Goal: Task Accomplishment & Management: Manage account settings

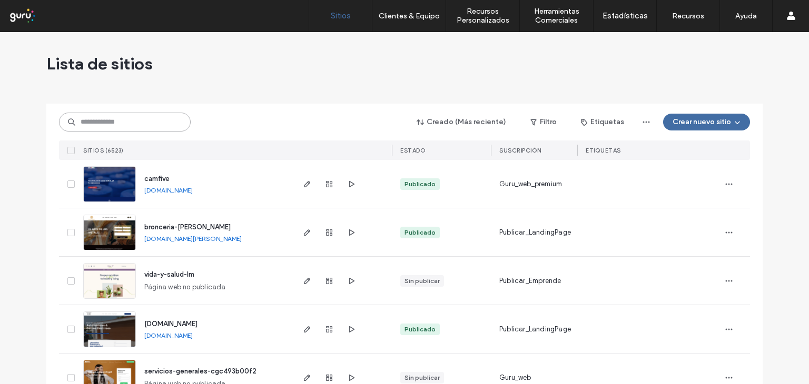
click at [85, 119] on input at bounding box center [125, 122] width 132 height 19
paste input "**********"
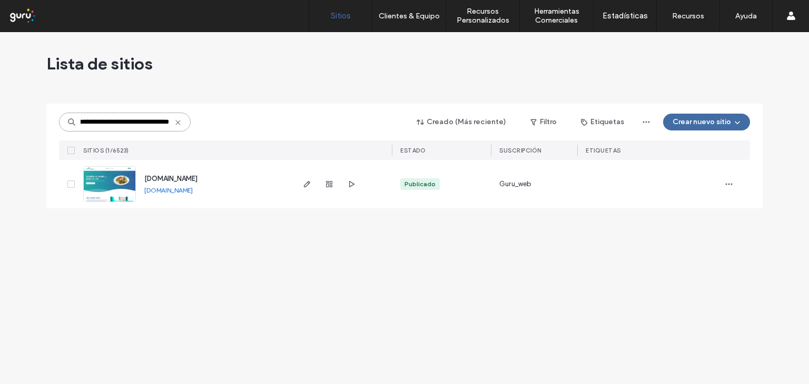
type input "**********"
click at [126, 181] on img at bounding box center [110, 203] width 52 height 72
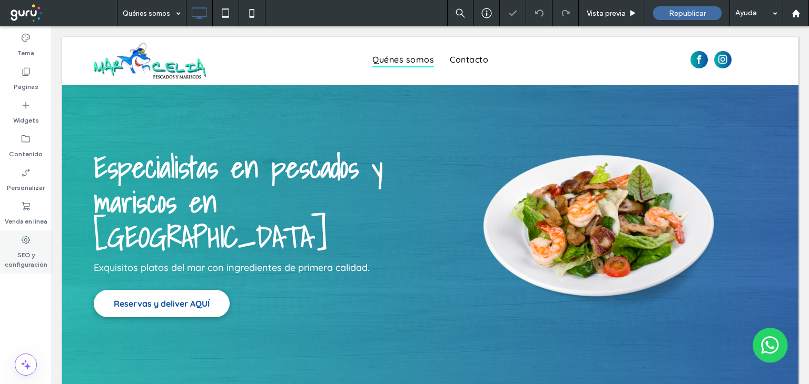
click at [25, 239] on icon at bounding box center [26, 240] width 11 height 11
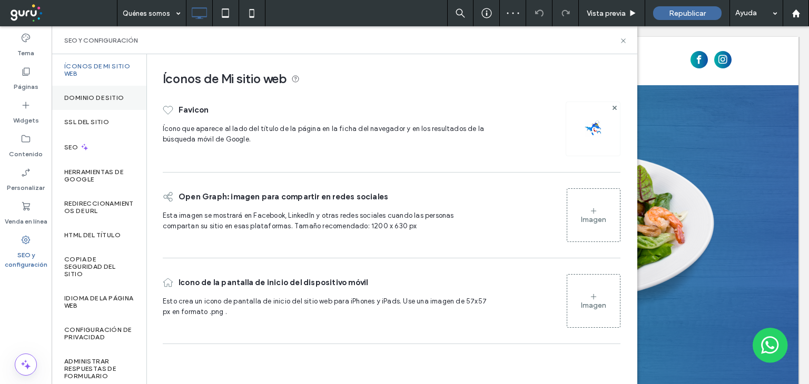
click at [76, 99] on label "Dominio de sitio" at bounding box center [93, 97] width 59 height 7
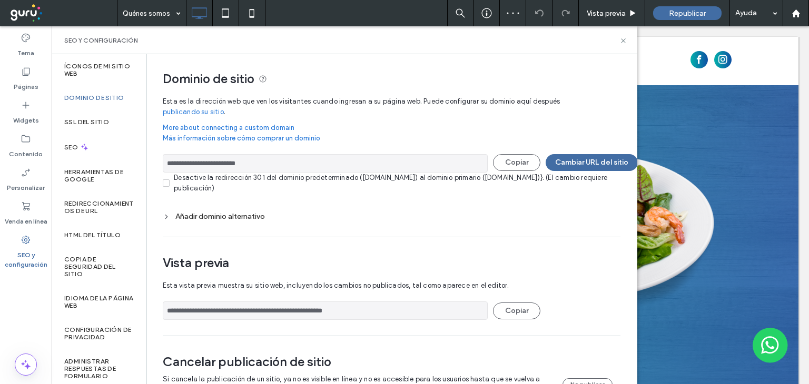
scroll to position [38, 0]
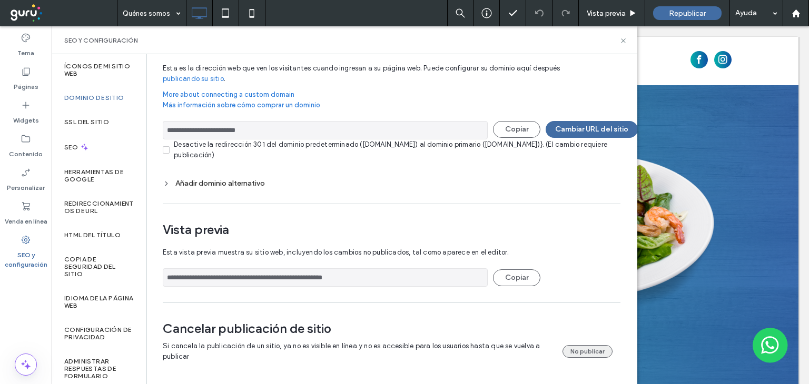
click at [571, 345] on button "No publicar" at bounding box center [587, 351] width 50 height 13
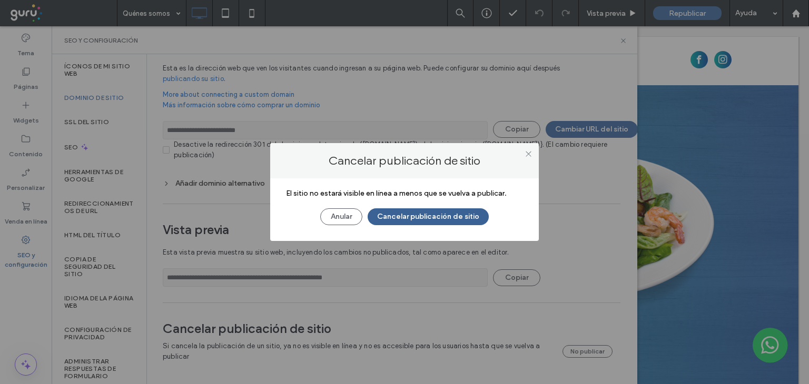
click at [420, 215] on button "Cancelar publicación de sitio" at bounding box center [427, 216] width 121 height 17
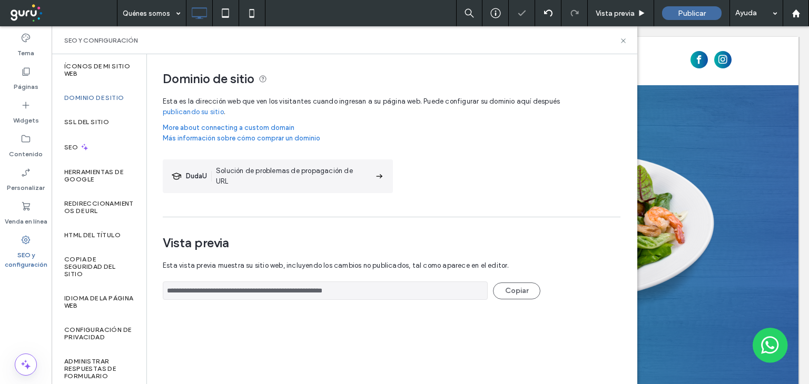
scroll to position [0, 0]
click at [797, 14] on use at bounding box center [795, 13] width 8 height 8
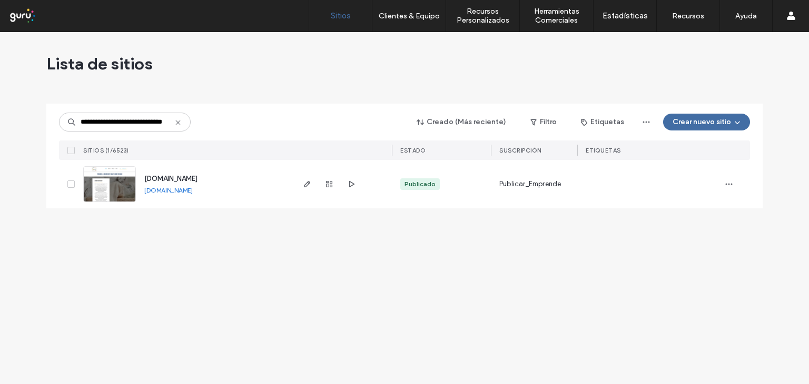
type input "**********"
click at [124, 189] on img at bounding box center [110, 203] width 52 height 72
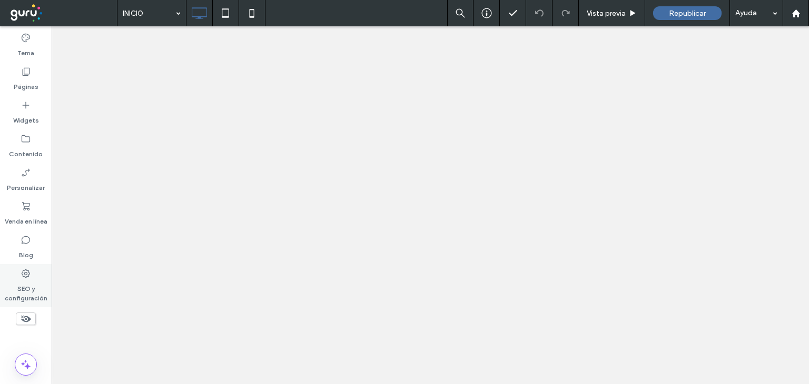
click at [26, 276] on icon at bounding box center [26, 273] width 11 height 11
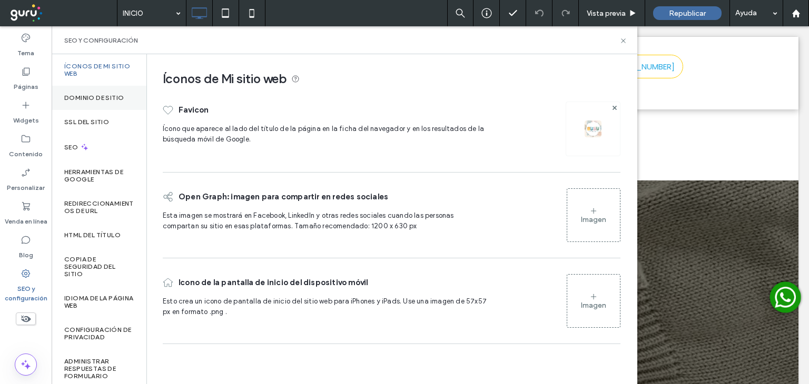
click at [97, 94] on label "Dominio de sitio" at bounding box center [93, 97] width 59 height 7
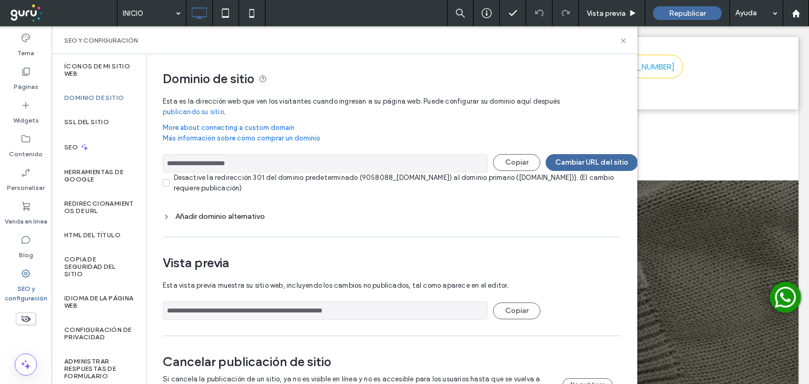
scroll to position [38, 0]
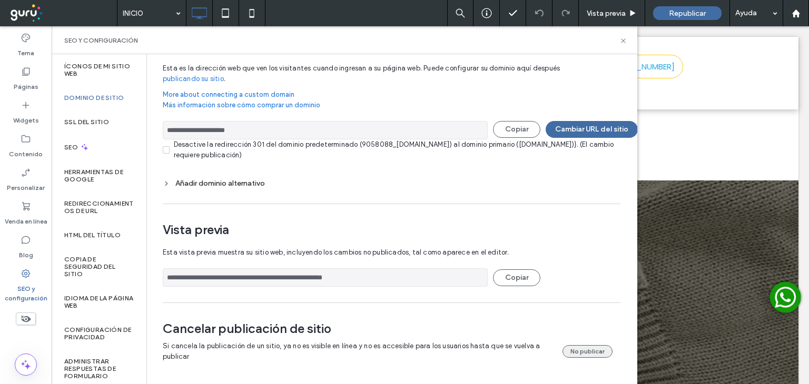
click at [583, 345] on button "No publicar" at bounding box center [587, 351] width 50 height 13
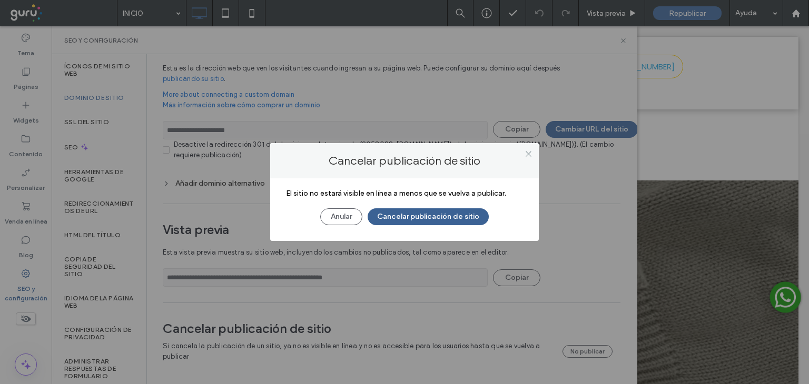
click at [423, 215] on button "Cancelar publicación de sitio" at bounding box center [427, 216] width 121 height 17
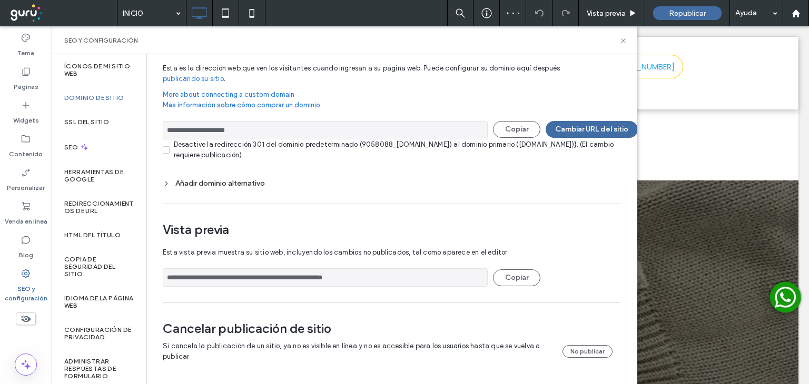
scroll to position [0, 0]
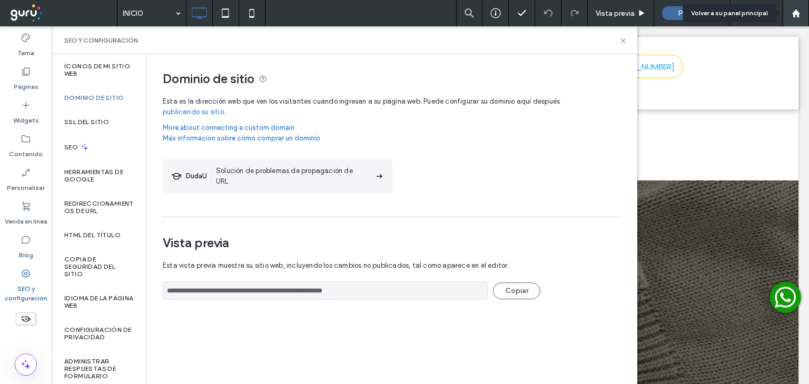
click at [793, 15] on use at bounding box center [795, 13] width 8 height 8
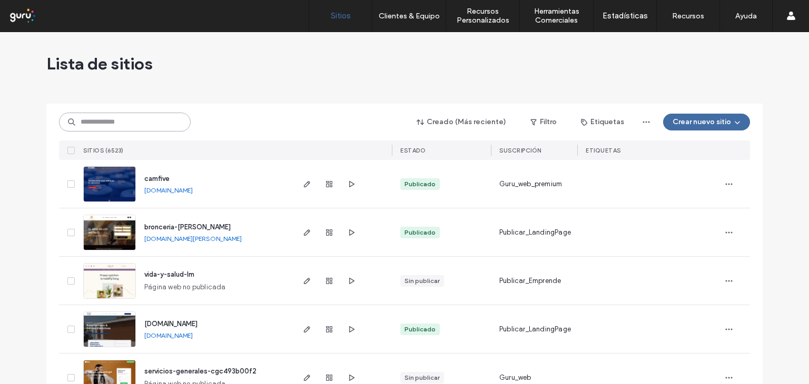
click at [77, 122] on input at bounding box center [125, 122] width 132 height 19
paste input "**********"
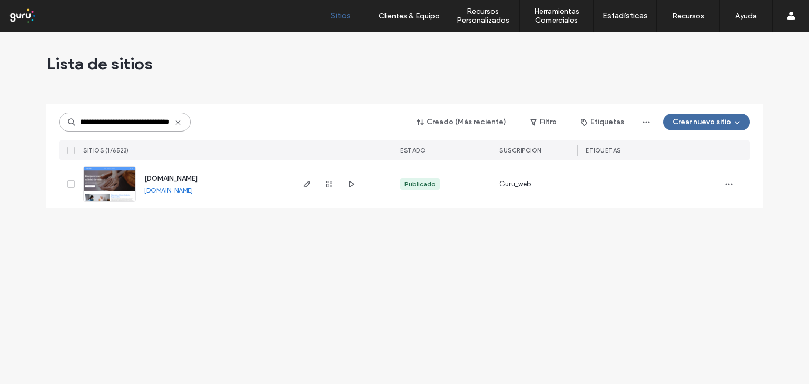
type input "**********"
click at [178, 123] on icon at bounding box center [178, 122] width 8 height 8
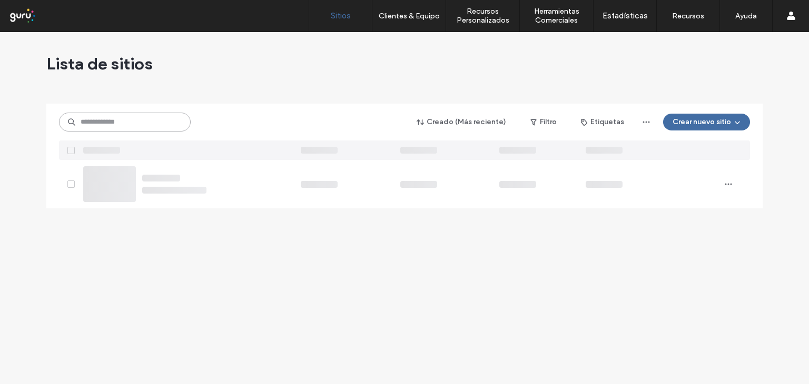
paste input "**********"
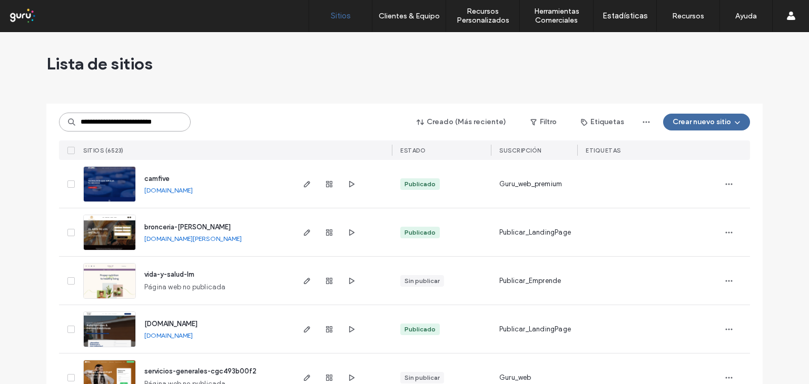
scroll to position [0, 17]
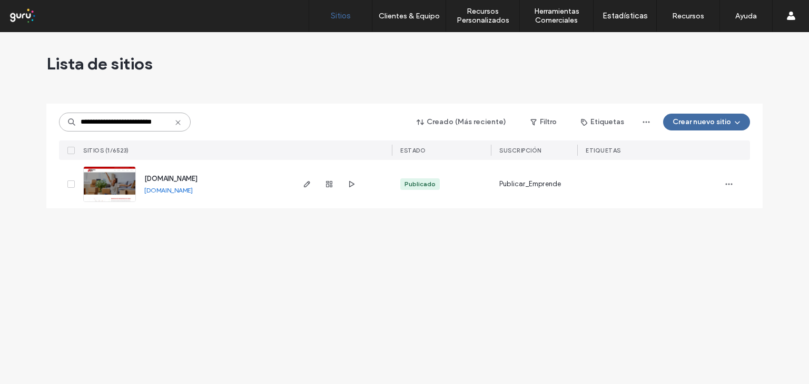
type input "**********"
click at [125, 182] on img at bounding box center [110, 203] width 52 height 72
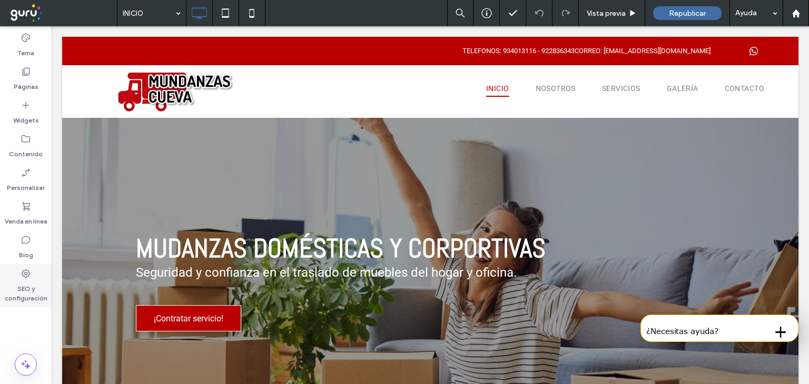
click at [23, 271] on icon at bounding box center [26, 273] width 11 height 11
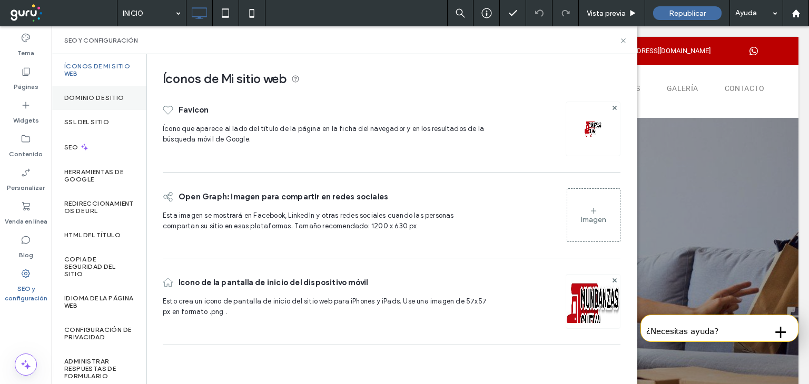
click at [84, 97] on label "Dominio de sitio" at bounding box center [93, 97] width 59 height 7
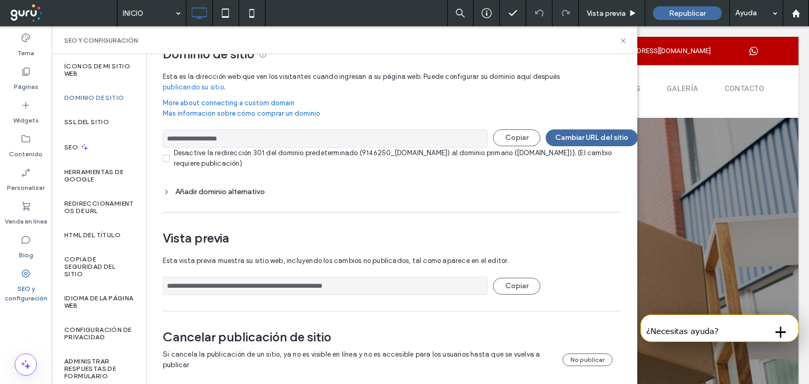
scroll to position [38, 0]
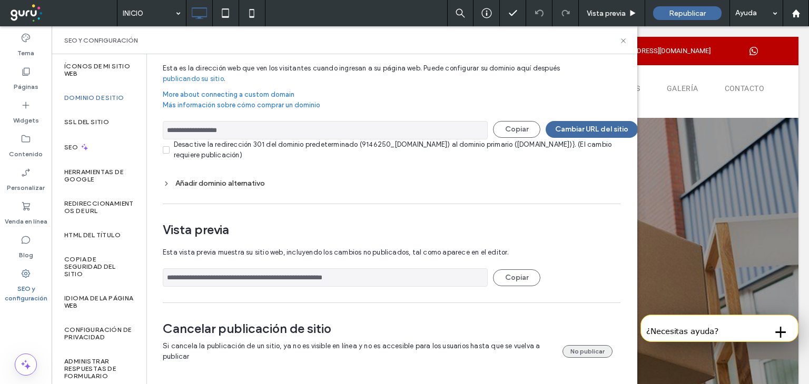
click at [575, 345] on button "No publicar" at bounding box center [587, 351] width 50 height 13
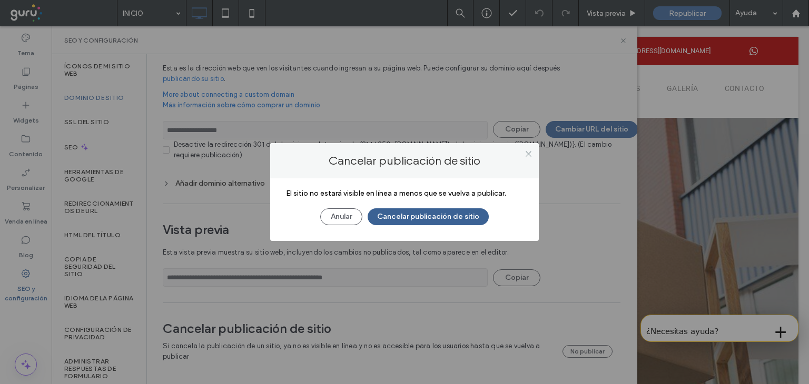
click at [423, 212] on button "Cancelar publicación de sitio" at bounding box center [427, 216] width 121 height 17
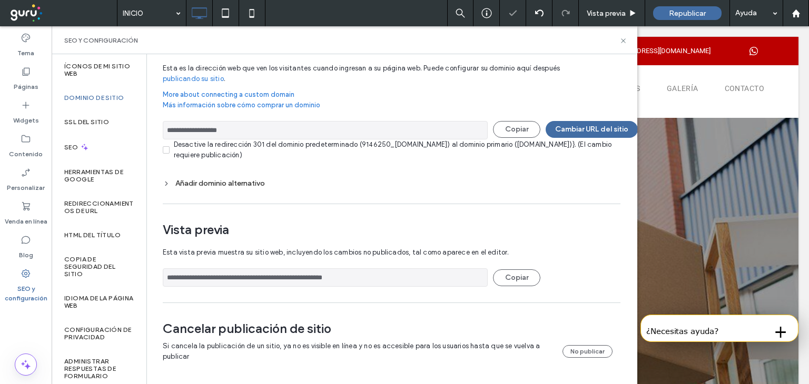
scroll to position [0, 0]
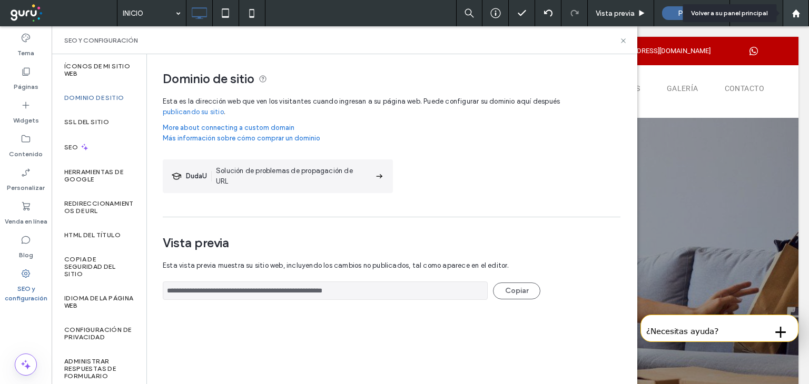
click at [796, 14] on use at bounding box center [795, 13] width 8 height 8
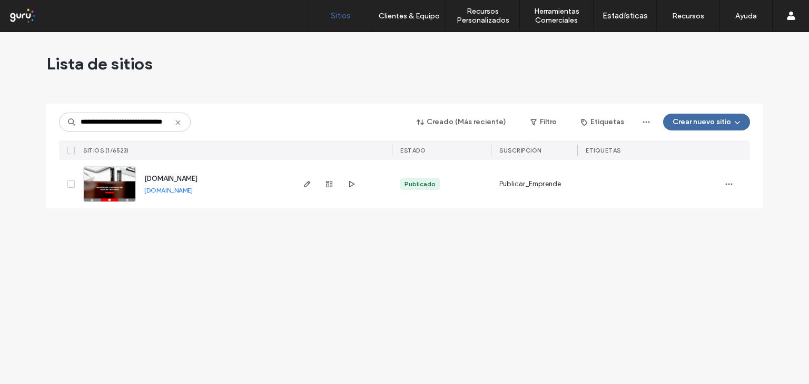
type input "**********"
click at [127, 183] on img at bounding box center [110, 203] width 52 height 72
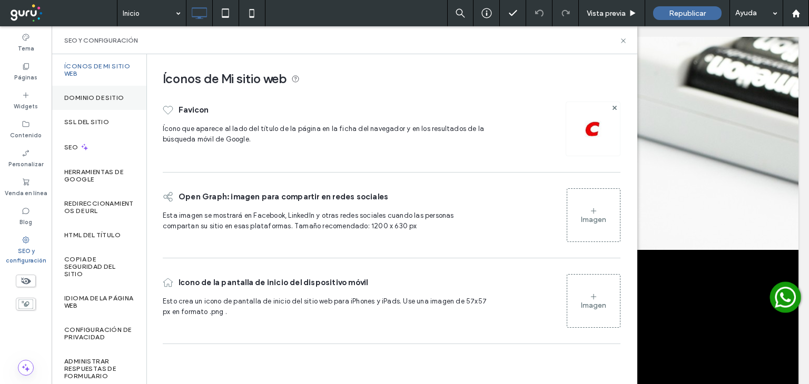
click at [105, 97] on label "Dominio de sitio" at bounding box center [93, 97] width 59 height 7
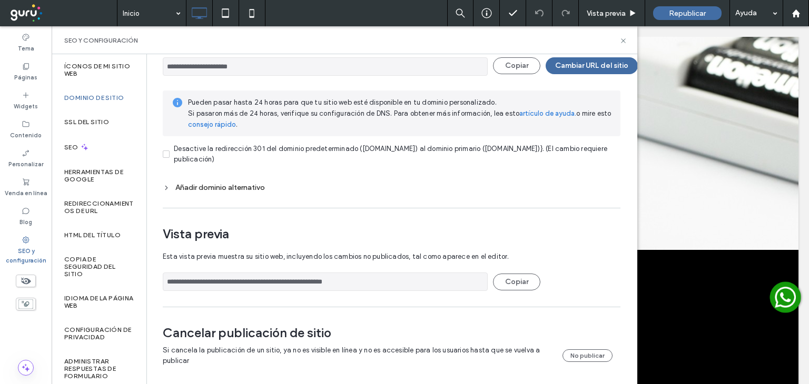
scroll to position [105, 0]
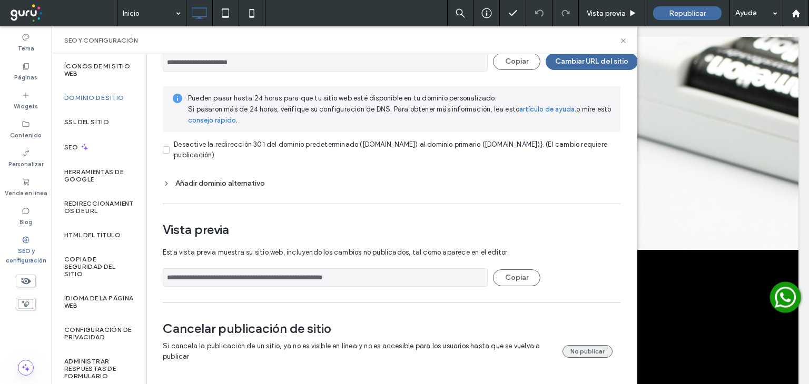
click at [585, 345] on button "No publicar" at bounding box center [587, 351] width 50 height 13
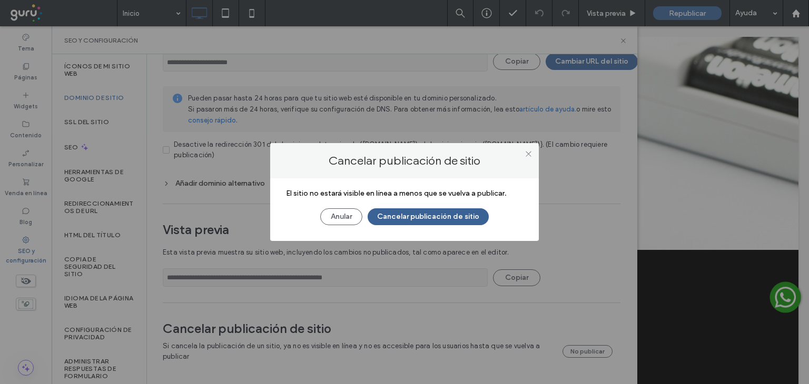
click at [445, 213] on button "Cancelar publicación de sitio" at bounding box center [427, 216] width 121 height 17
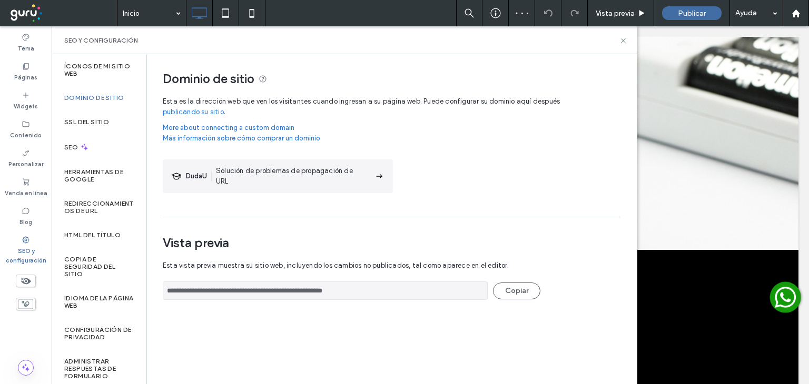
scroll to position [0, 0]
click at [794, 13] on use at bounding box center [795, 13] width 8 height 8
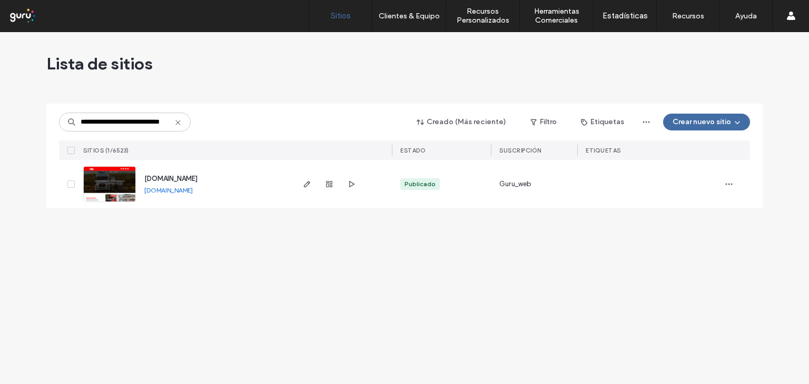
type input "**********"
click at [125, 180] on img at bounding box center [110, 203] width 52 height 72
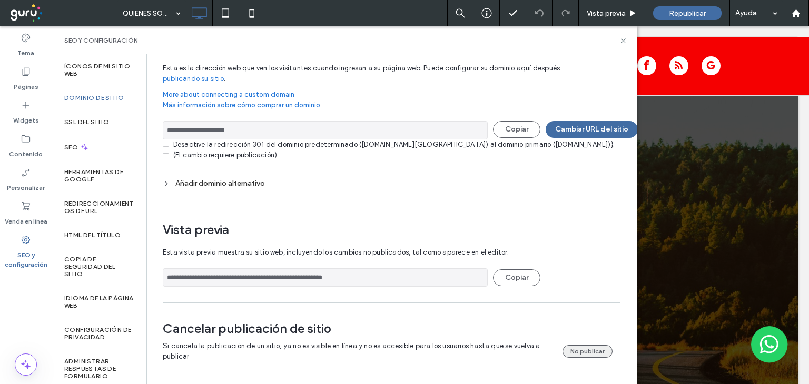
click at [585, 345] on button "No publicar" at bounding box center [587, 351] width 50 height 13
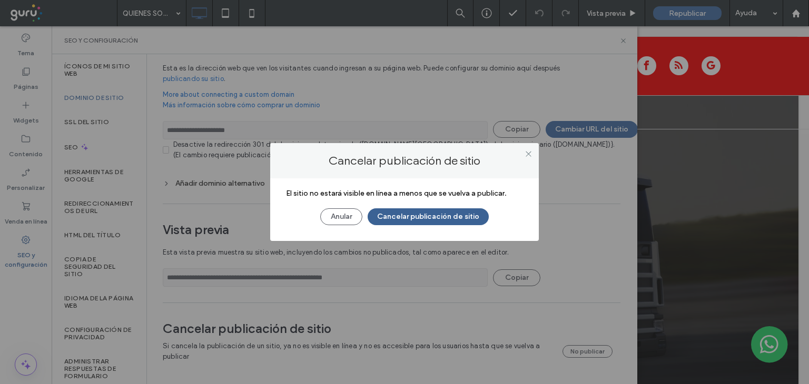
click at [430, 216] on button "Cancelar publicación de sitio" at bounding box center [427, 216] width 121 height 17
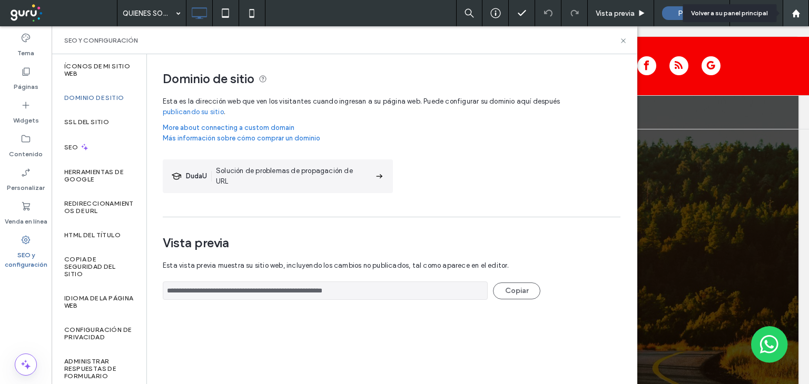
click at [796, 13] on use at bounding box center [795, 13] width 8 height 8
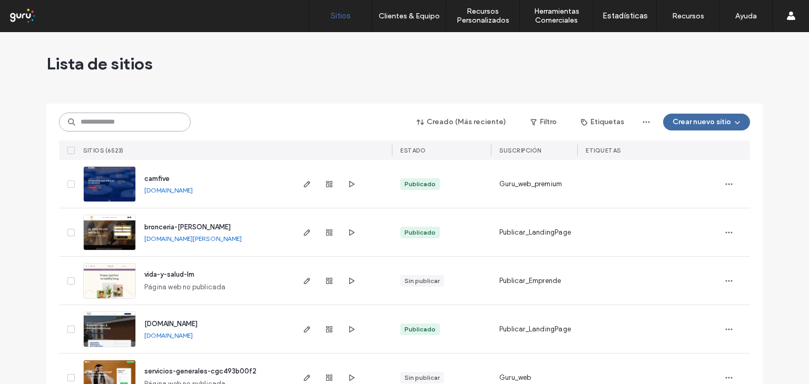
click at [94, 122] on input at bounding box center [125, 122] width 132 height 19
paste input "**********"
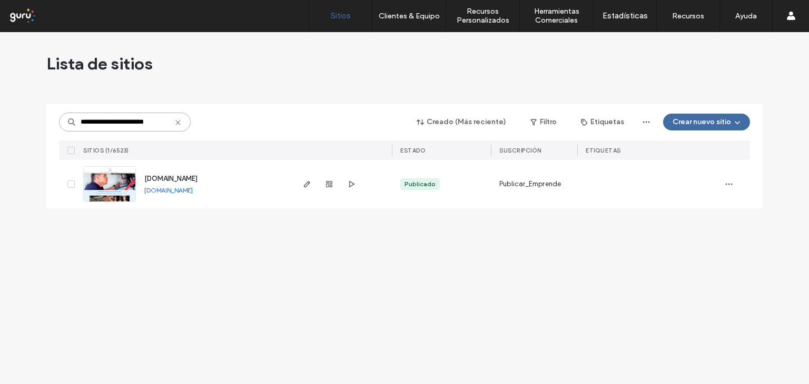
type input "**********"
click at [127, 185] on img at bounding box center [110, 203] width 52 height 72
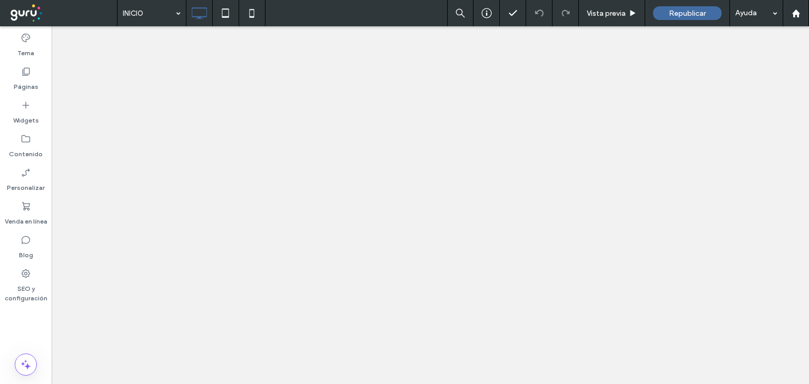
click at [26, 271] on icon at bounding box center [26, 273] width 11 height 11
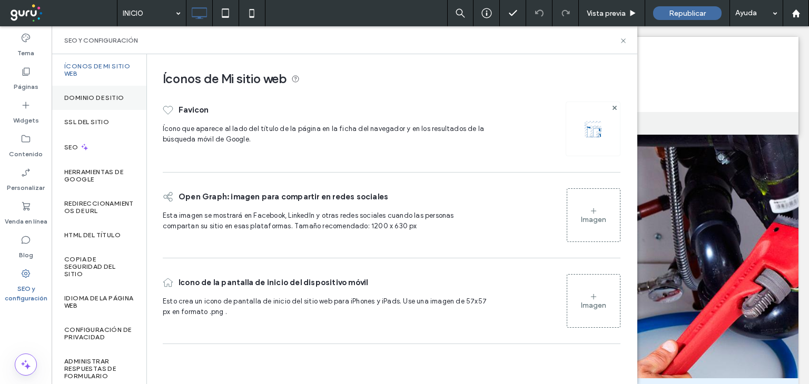
click at [107, 95] on label "Dominio de sitio" at bounding box center [93, 97] width 59 height 7
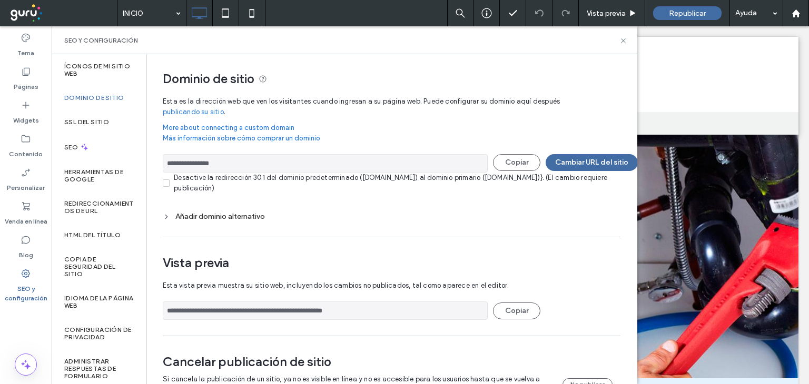
scroll to position [38, 0]
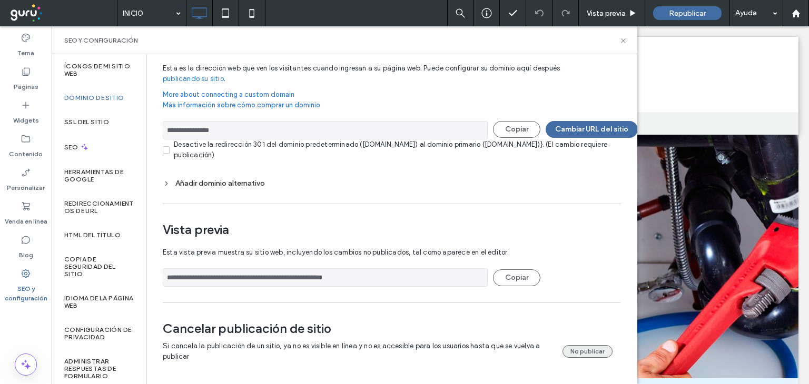
click at [591, 345] on button "No publicar" at bounding box center [587, 351] width 50 height 13
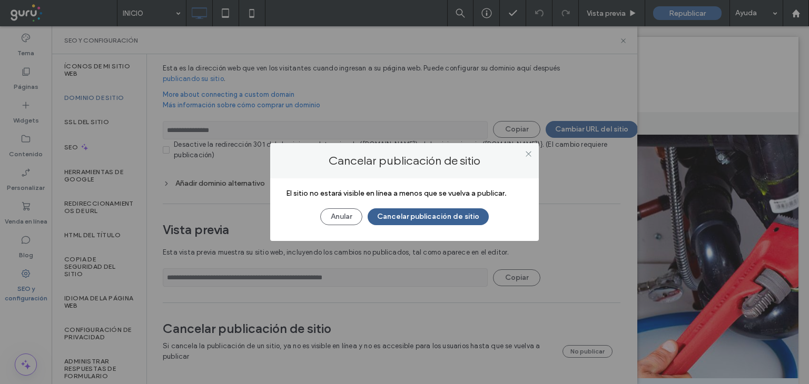
click at [462, 215] on button "Cancelar publicación de sitio" at bounding box center [427, 216] width 121 height 17
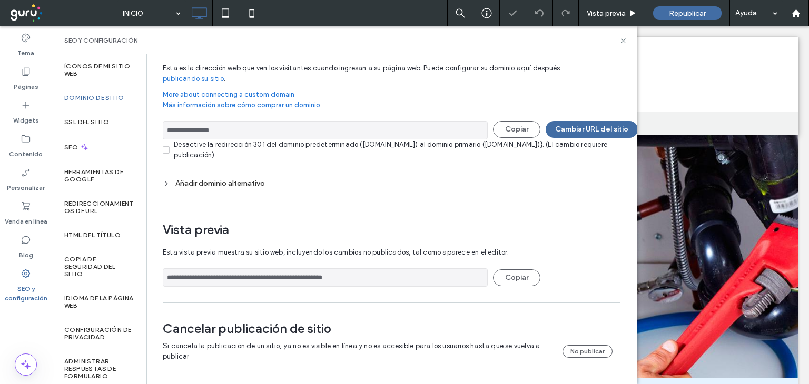
scroll to position [0, 0]
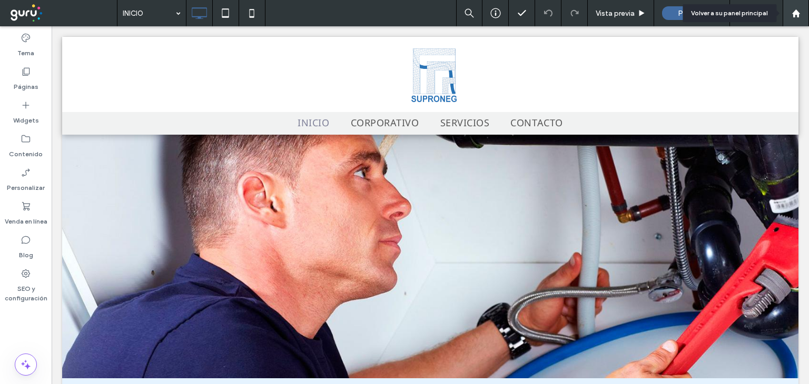
click at [793, 13] on use at bounding box center [795, 13] width 8 height 8
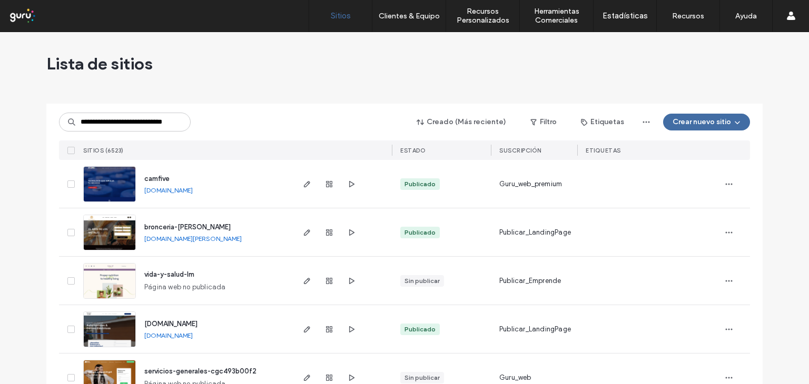
scroll to position [0, 21]
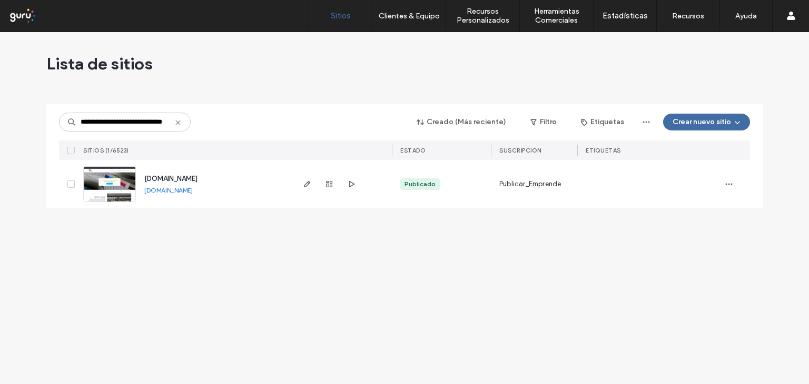
type input "**********"
click at [124, 179] on img at bounding box center [110, 203] width 52 height 72
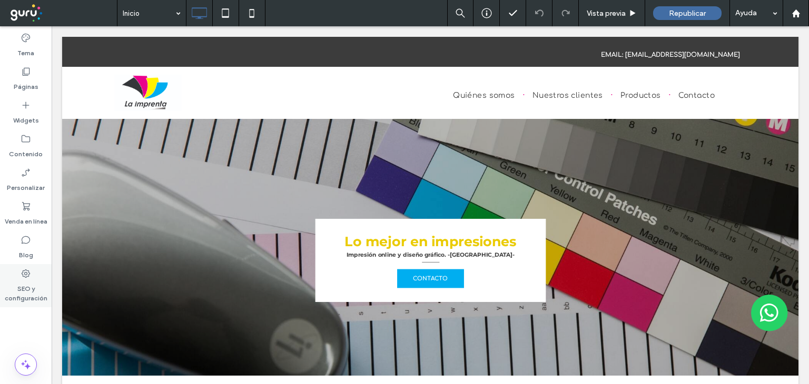
click at [27, 273] on use at bounding box center [26, 274] width 8 height 8
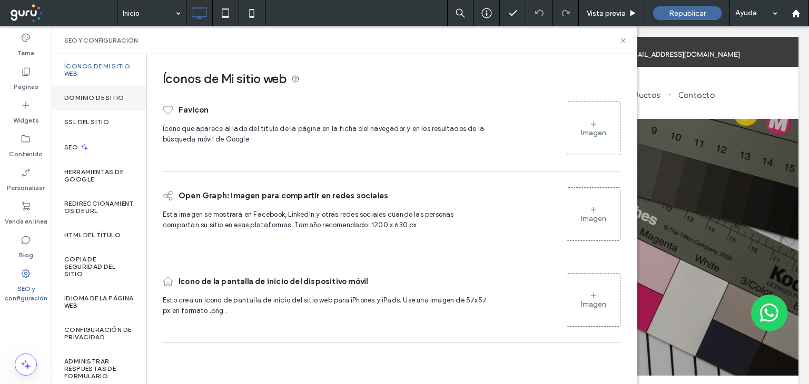
click at [95, 96] on label "Dominio de sitio" at bounding box center [93, 97] width 59 height 7
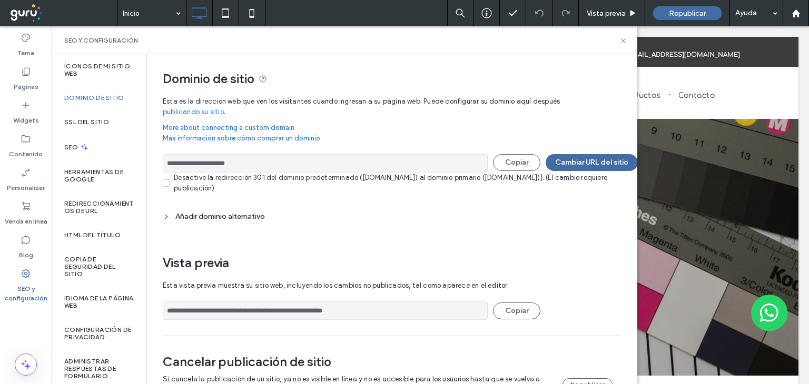
click at [104, 99] on label "Dominio de sitio" at bounding box center [93, 97] width 59 height 7
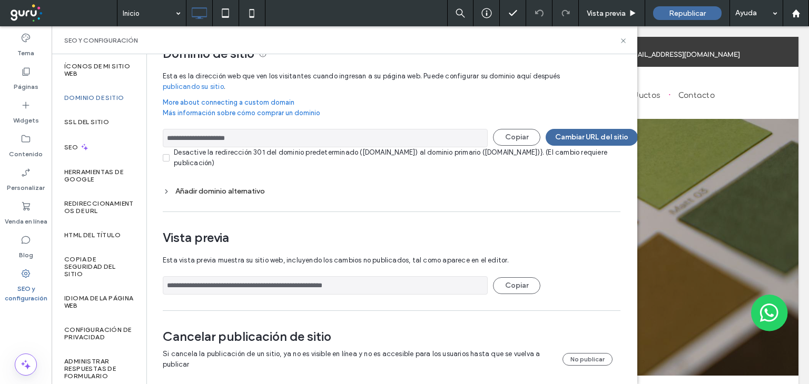
scroll to position [38, 0]
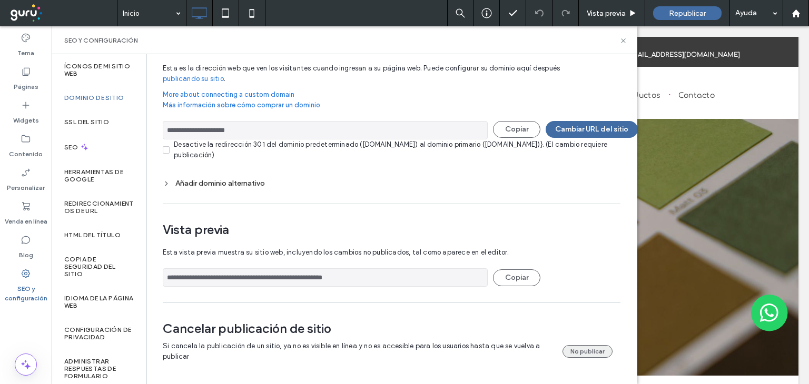
click at [579, 345] on button "No publicar" at bounding box center [587, 351] width 50 height 13
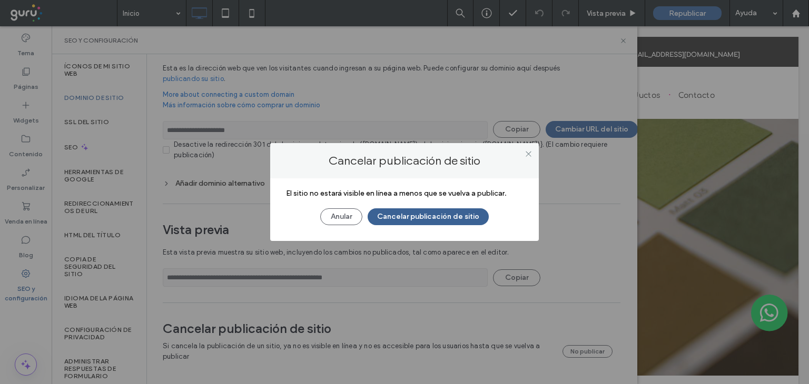
click at [423, 213] on button "Cancelar publicación de sitio" at bounding box center [427, 216] width 121 height 17
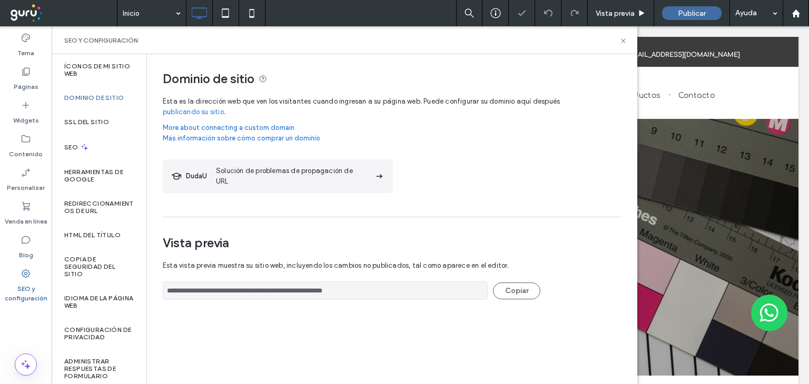
scroll to position [0, 0]
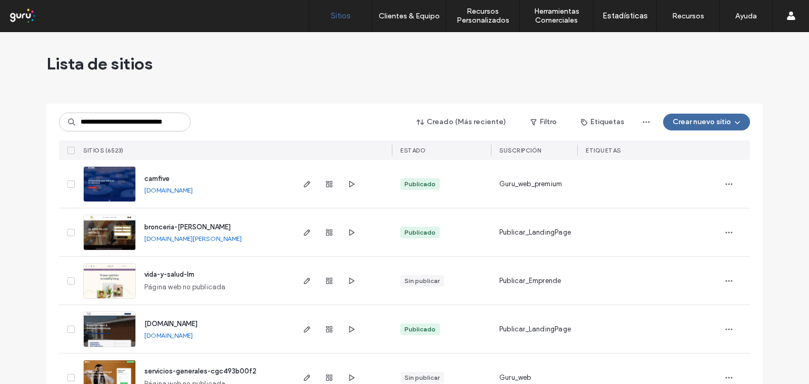
scroll to position [0, 21]
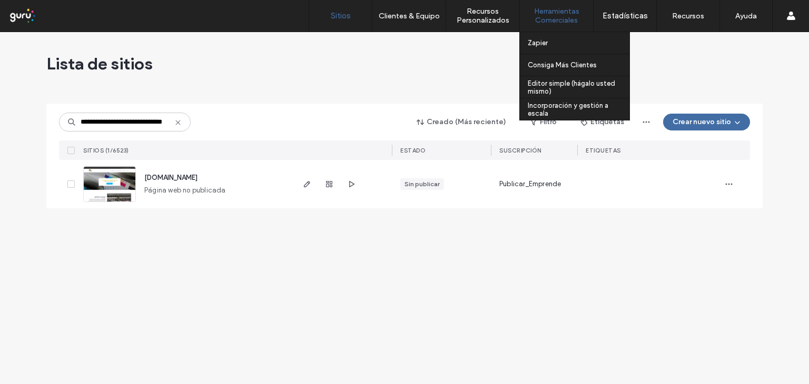
type input "**********"
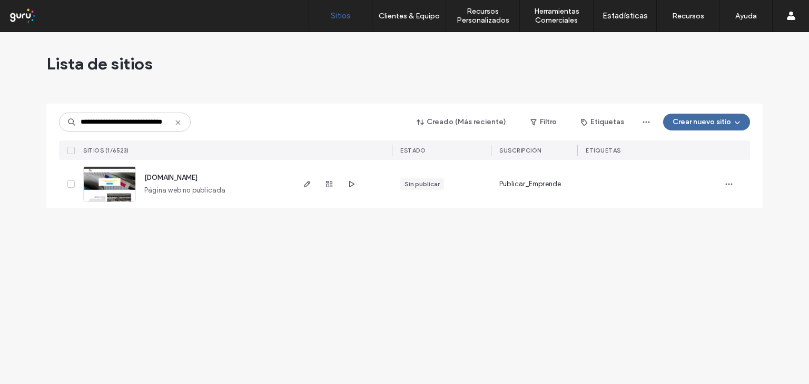
click at [175, 121] on icon at bounding box center [178, 122] width 8 height 8
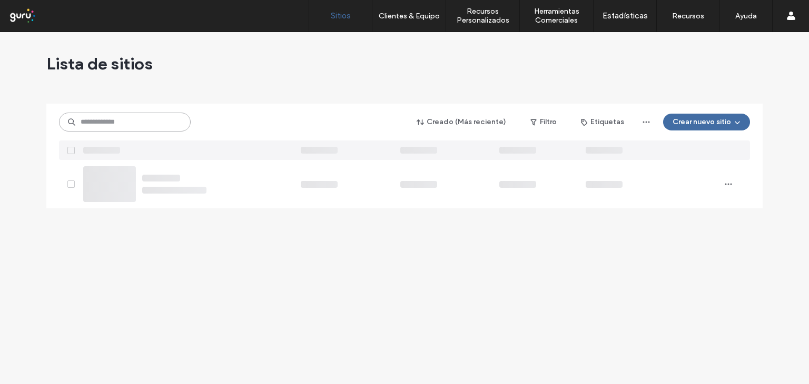
paste input "**********"
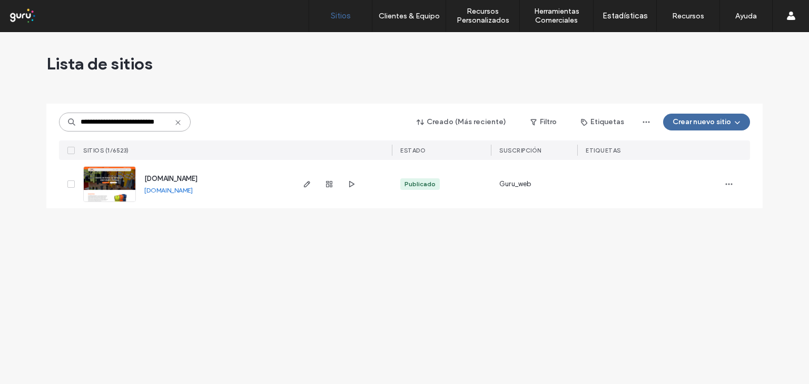
type input "**********"
click at [126, 182] on img at bounding box center [110, 203] width 52 height 72
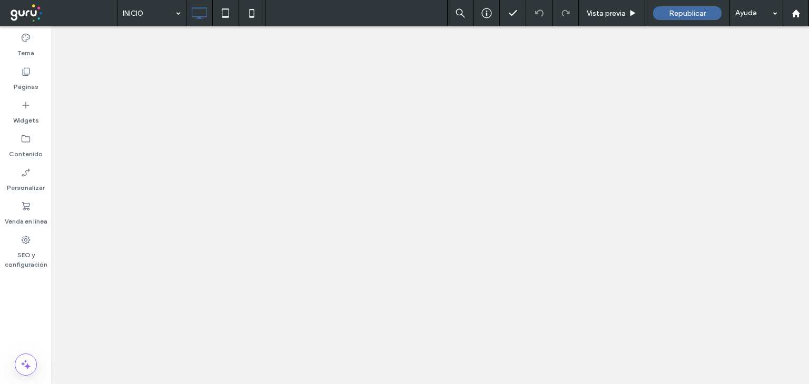
click at [24, 238] on icon at bounding box center [26, 240] width 11 height 11
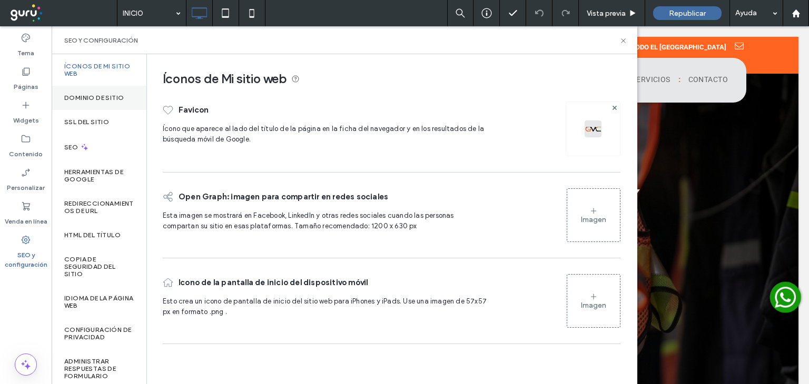
click at [99, 98] on label "Dominio de sitio" at bounding box center [93, 97] width 59 height 7
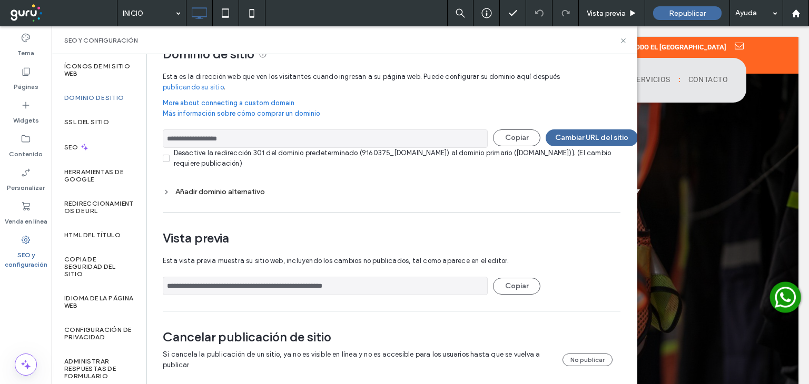
scroll to position [38, 0]
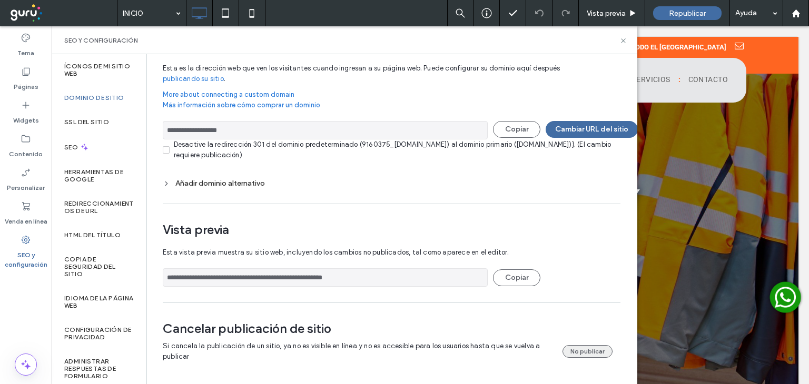
click at [585, 345] on button "No publicar" at bounding box center [587, 351] width 50 height 13
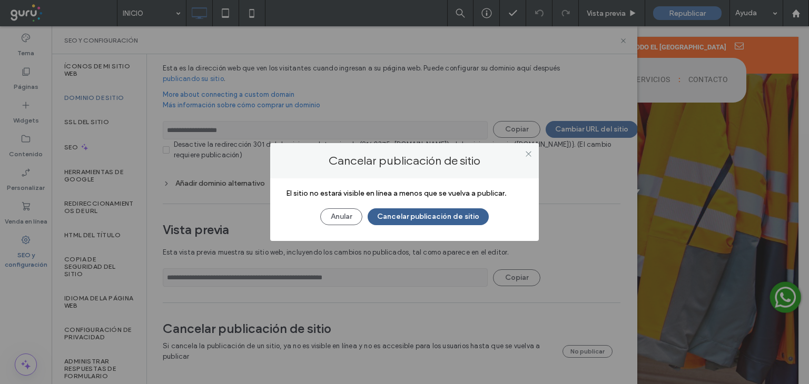
click at [443, 215] on button "Cancelar publicación de sitio" at bounding box center [427, 216] width 121 height 17
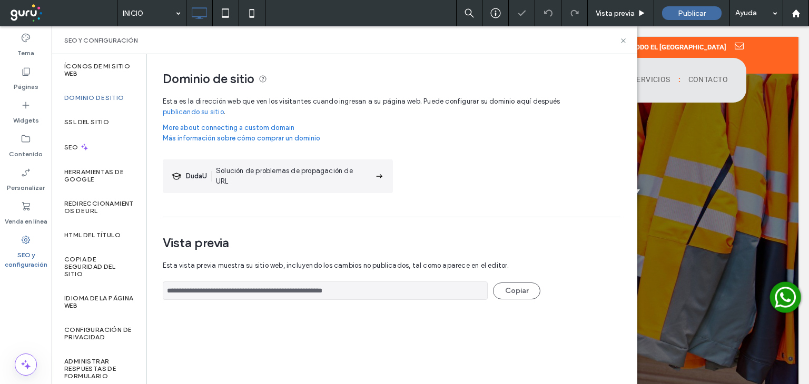
scroll to position [0, 0]
click at [704, 139] on div at bounding box center [430, 224] width 736 height 374
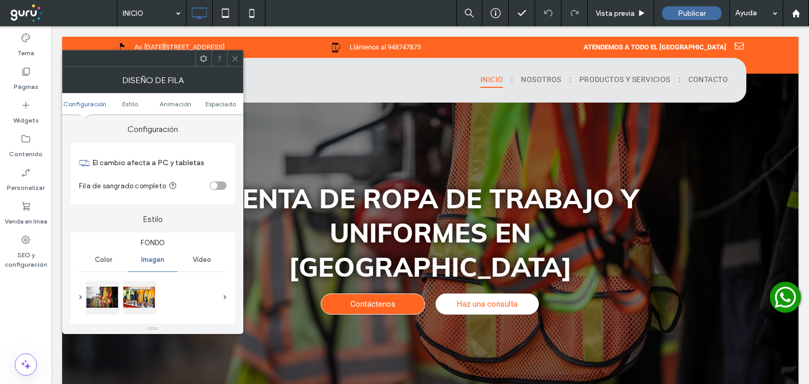
click at [234, 59] on use at bounding box center [234, 58] width 5 height 5
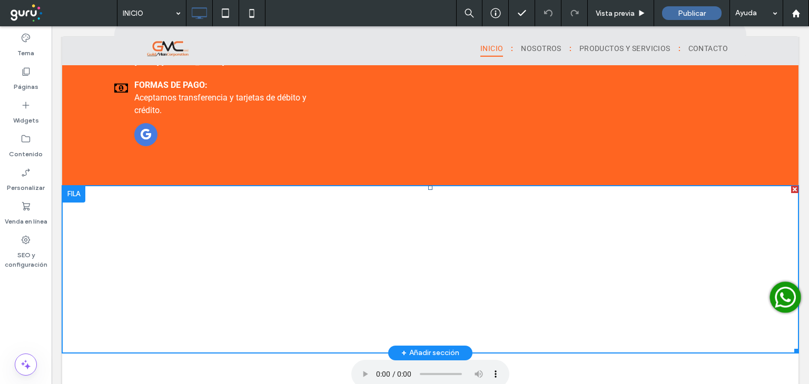
scroll to position [1790, 0]
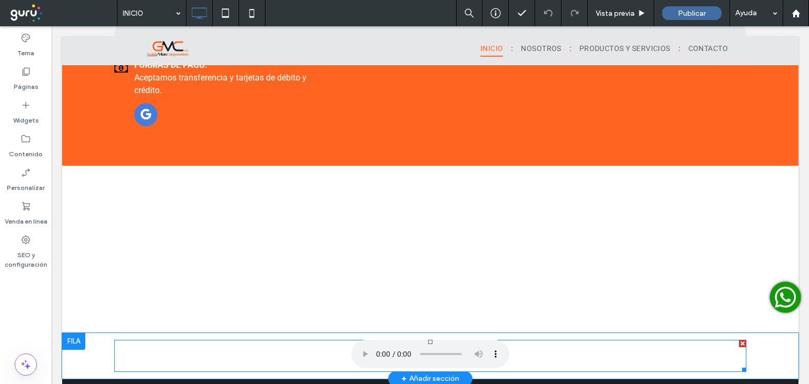
click at [353, 340] on span at bounding box center [430, 356] width 632 height 32
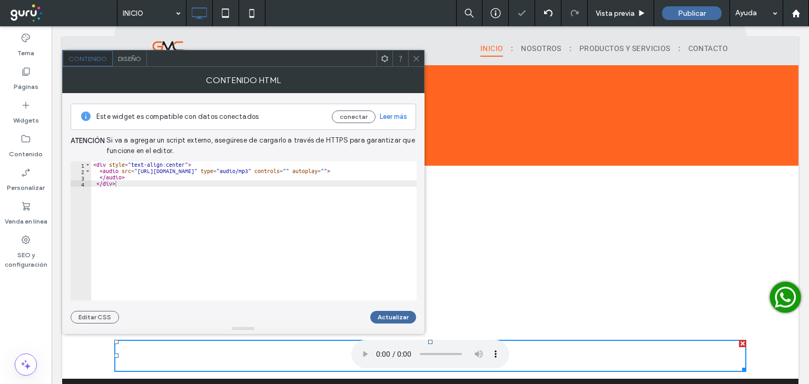
click at [540, 340] on div at bounding box center [430, 356] width 632 height 32
click at [417, 59] on use at bounding box center [415, 58] width 5 height 5
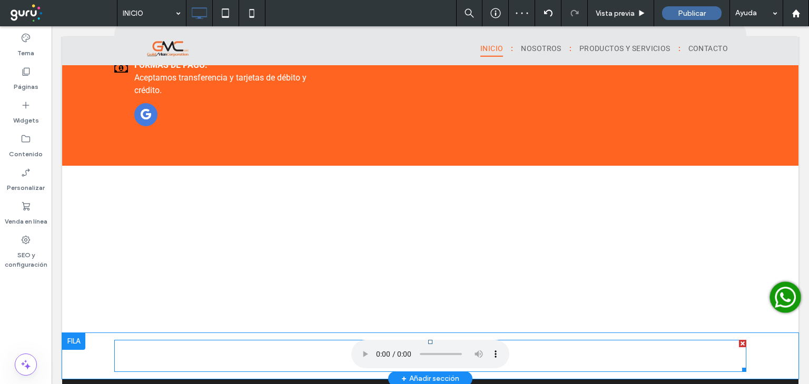
click at [360, 340] on span at bounding box center [430, 356] width 632 height 32
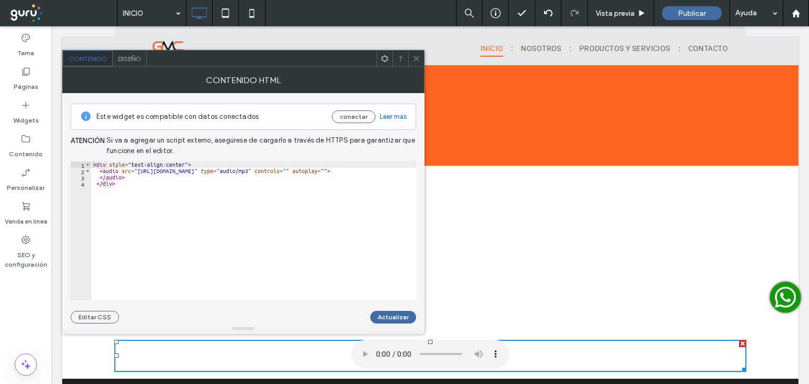
click at [417, 59] on use at bounding box center [415, 58] width 5 height 5
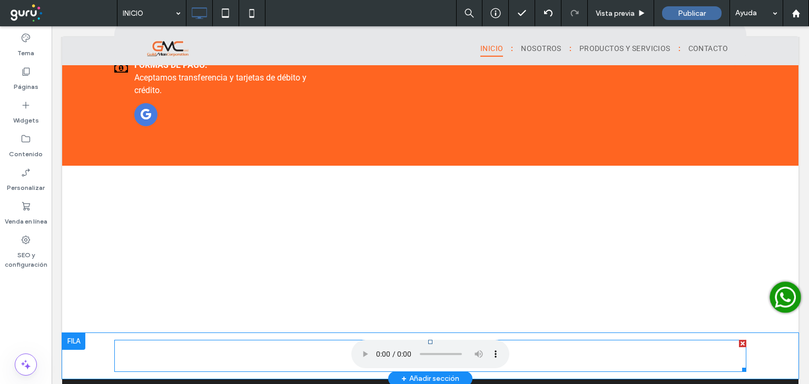
click at [490, 340] on span at bounding box center [430, 356] width 632 height 32
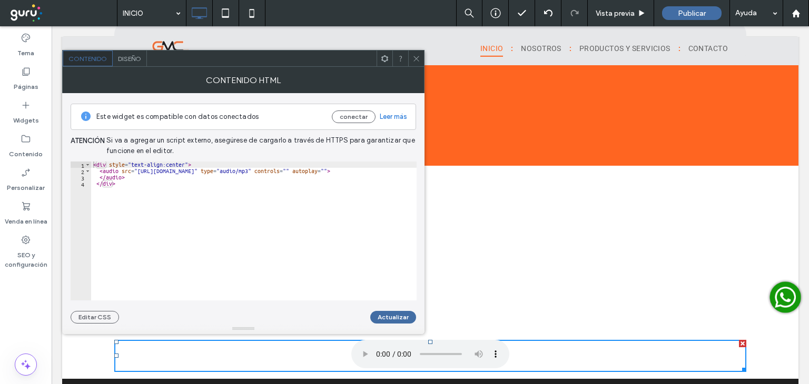
click at [415, 57] on use at bounding box center [415, 58] width 5 height 5
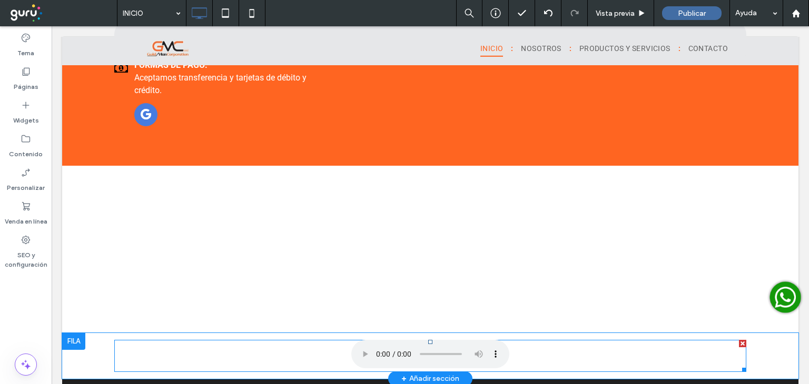
click at [491, 340] on span at bounding box center [430, 356] width 632 height 32
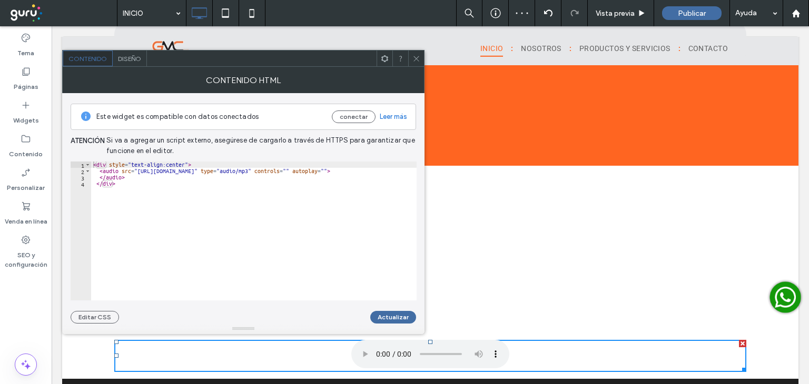
click at [417, 58] on icon at bounding box center [416, 59] width 8 height 8
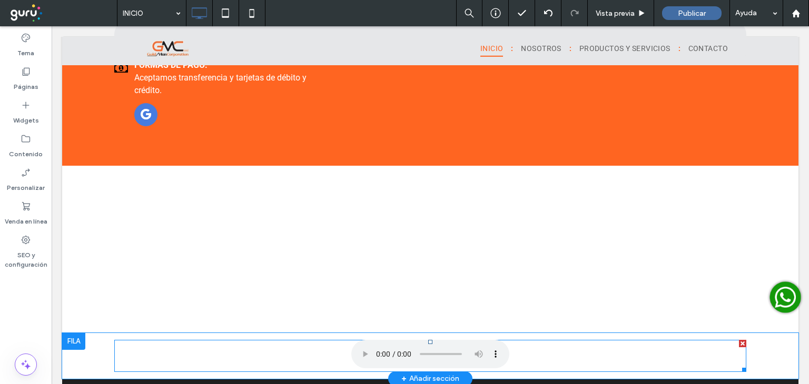
click at [490, 340] on span at bounding box center [430, 356] width 632 height 32
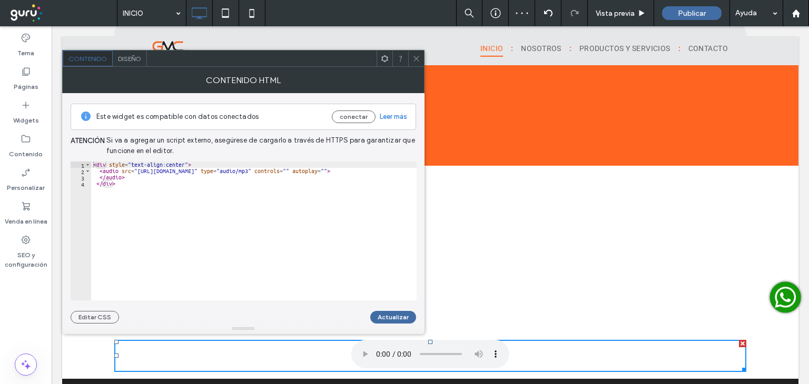
click at [416, 58] on use at bounding box center [415, 58] width 5 height 5
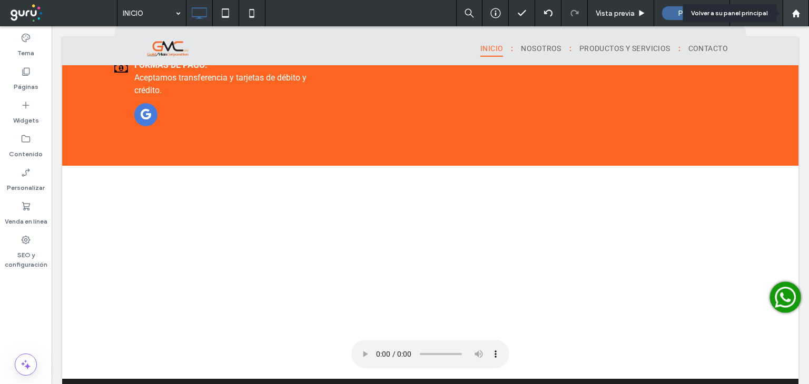
click at [793, 12] on use at bounding box center [795, 13] width 8 height 8
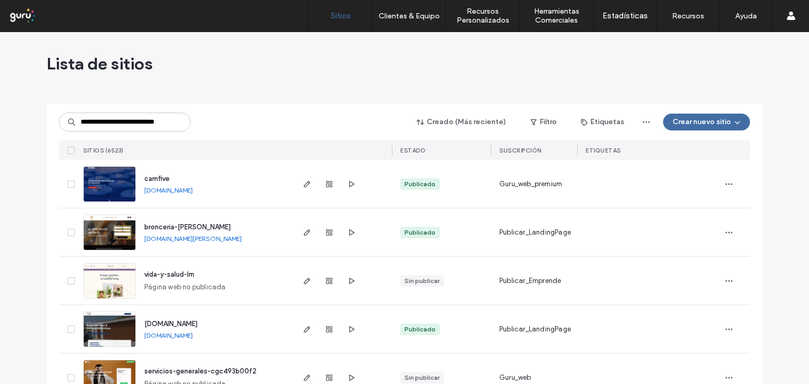
scroll to position [0, 16]
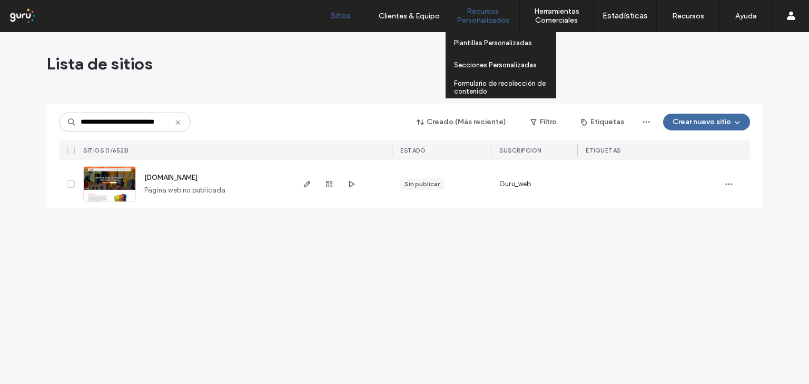
type input "**********"
